Goal: Information Seeking & Learning: Learn about a topic

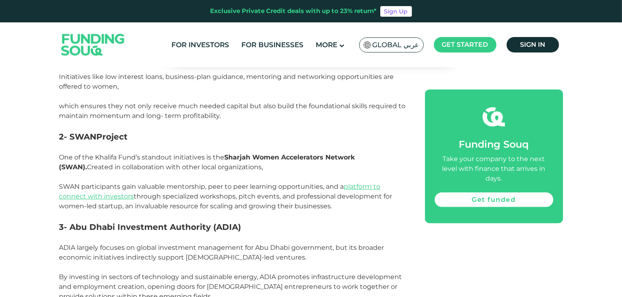
scroll to position [569, 0]
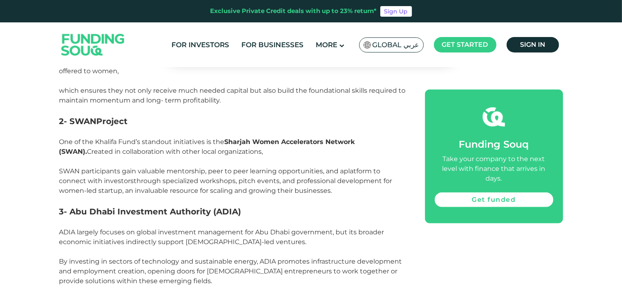
click at [99, 169] on link "platform to connect with investors" at bounding box center [219, 175] width 321 height 17
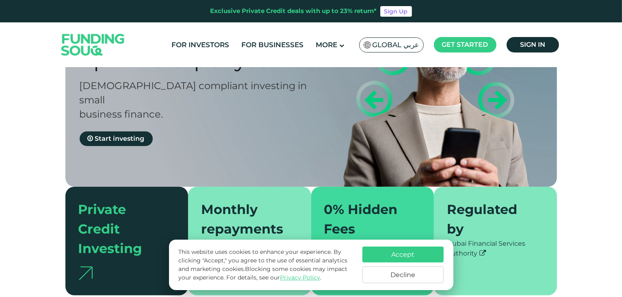
scroll to position [98, 0]
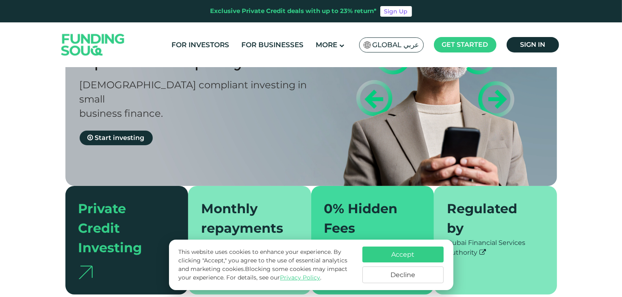
click at [401, 254] on button "Accept" at bounding box center [402, 254] width 81 height 16
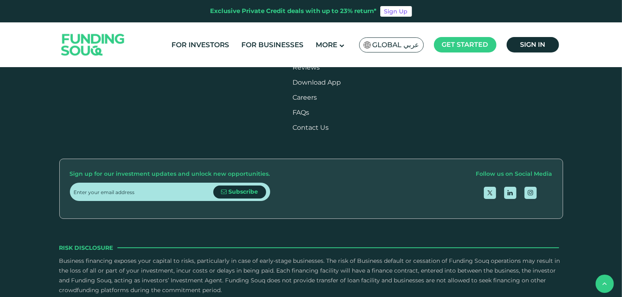
scroll to position [1040, 0]
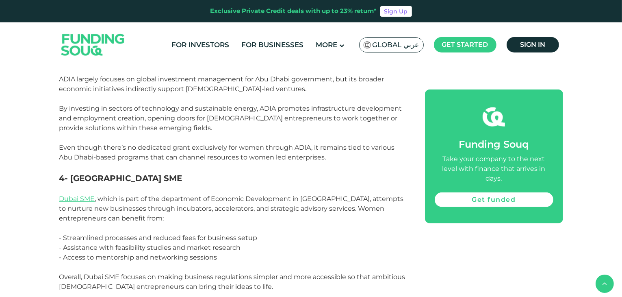
scroll to position [748, 0]
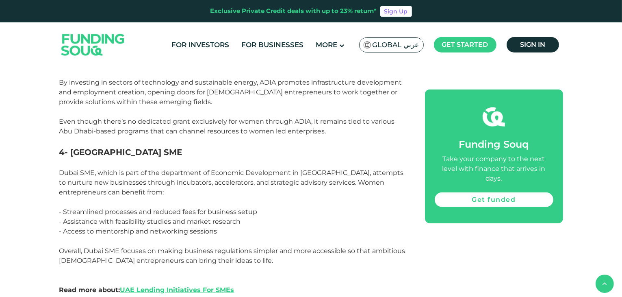
click at [75, 169] on link "Dubai SME" at bounding box center [77, 173] width 36 height 8
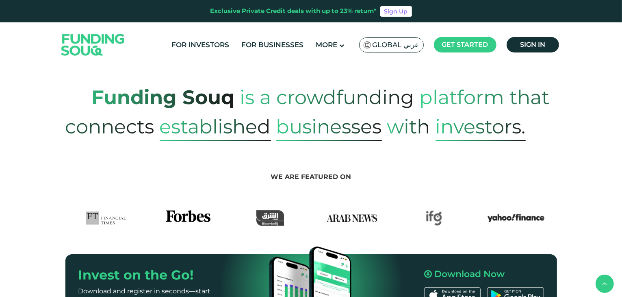
scroll to position [358, 0]
